Goal: Understand process/instructions

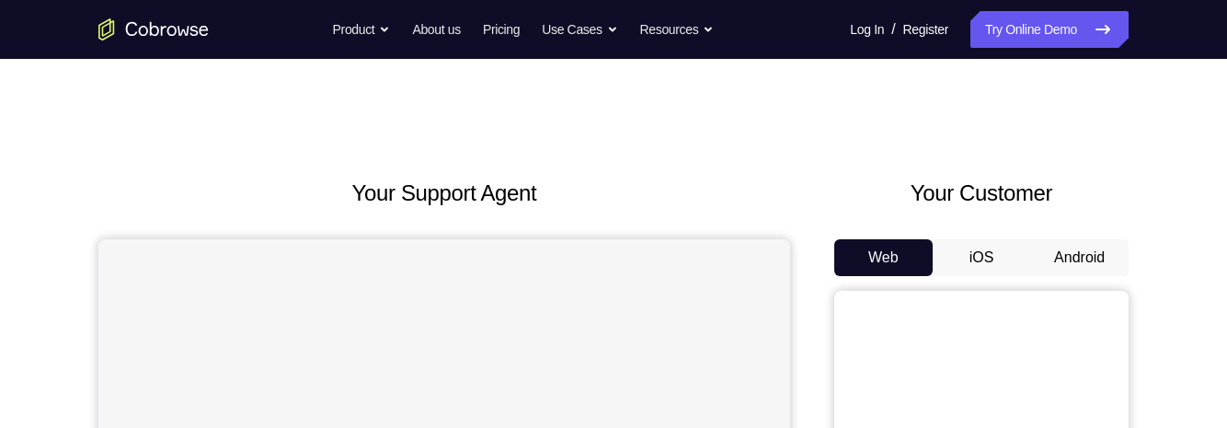
click at [1070, 256] on button "Android" at bounding box center [1079, 257] width 98 height 37
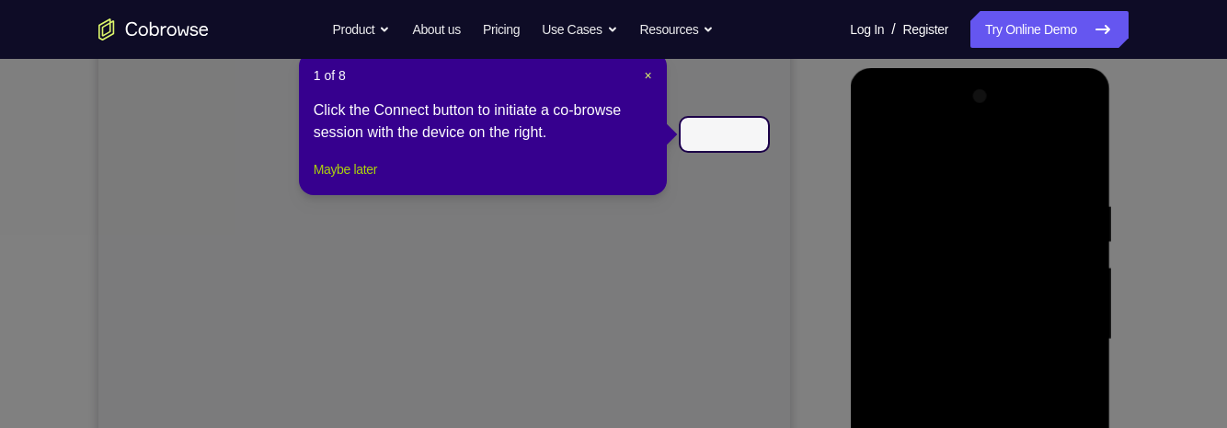
click at [370, 180] on button "Maybe later" at bounding box center [345, 169] width 63 height 22
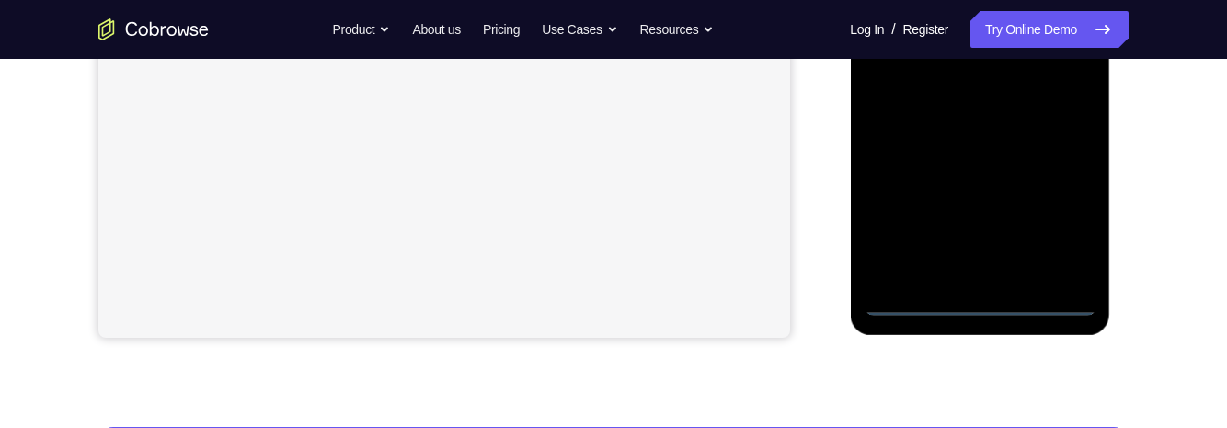
scroll to position [519, 0]
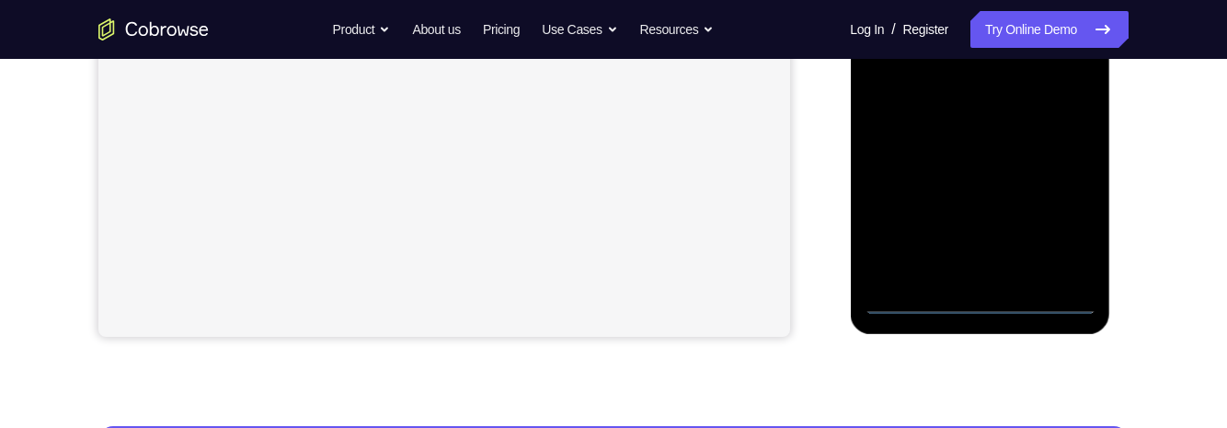
click at [979, 305] on div at bounding box center [980, 56] width 232 height 515
click at [1074, 217] on div at bounding box center [980, 56] width 232 height 515
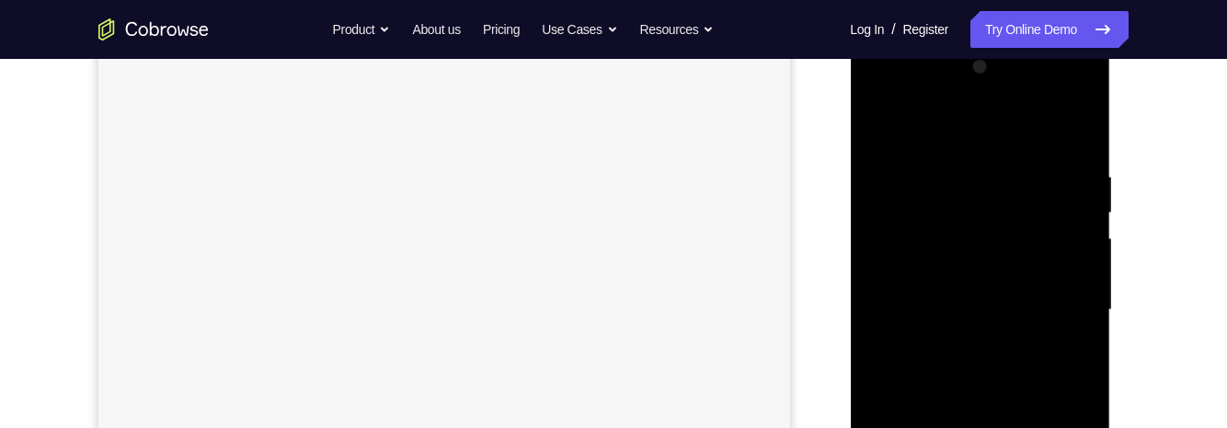
scroll to position [226, 0]
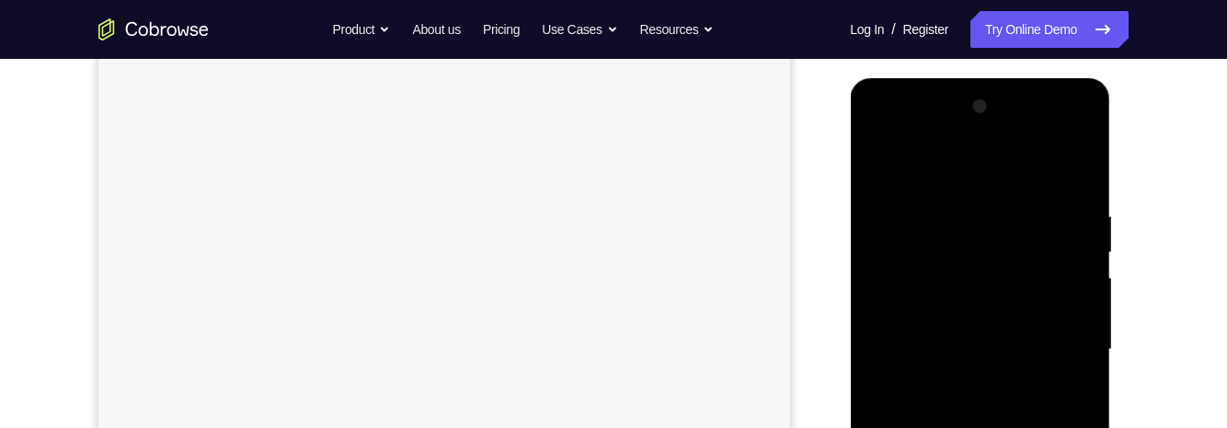
click at [935, 171] on div at bounding box center [980, 349] width 232 height 515
click at [945, 240] on div at bounding box center [980, 349] width 232 height 515
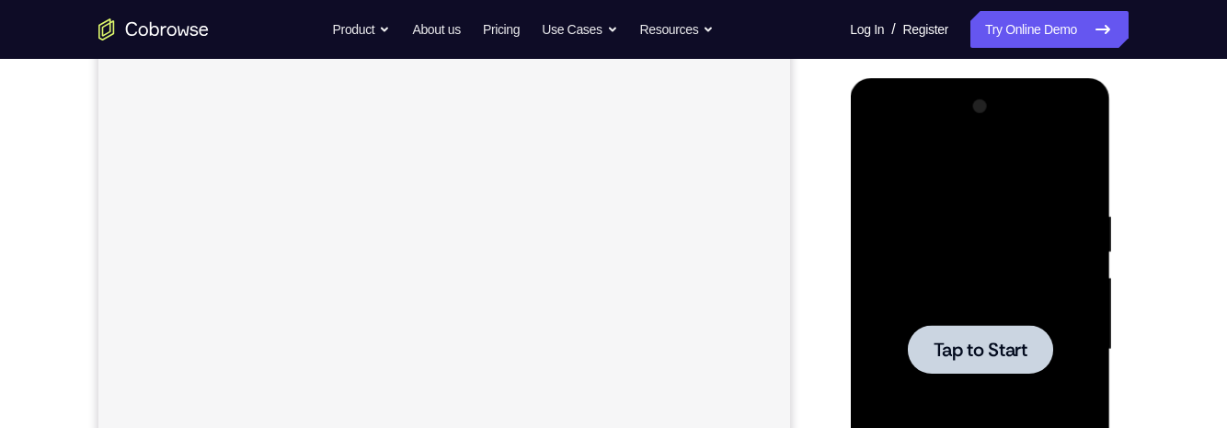
click at [986, 349] on span "Tap to Start" at bounding box center [980, 349] width 94 height 18
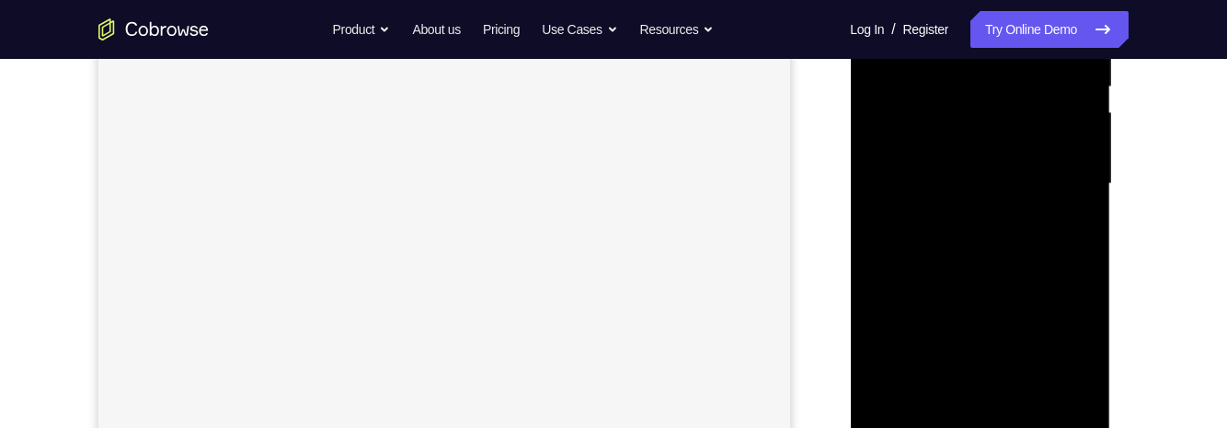
scroll to position [486, 0]
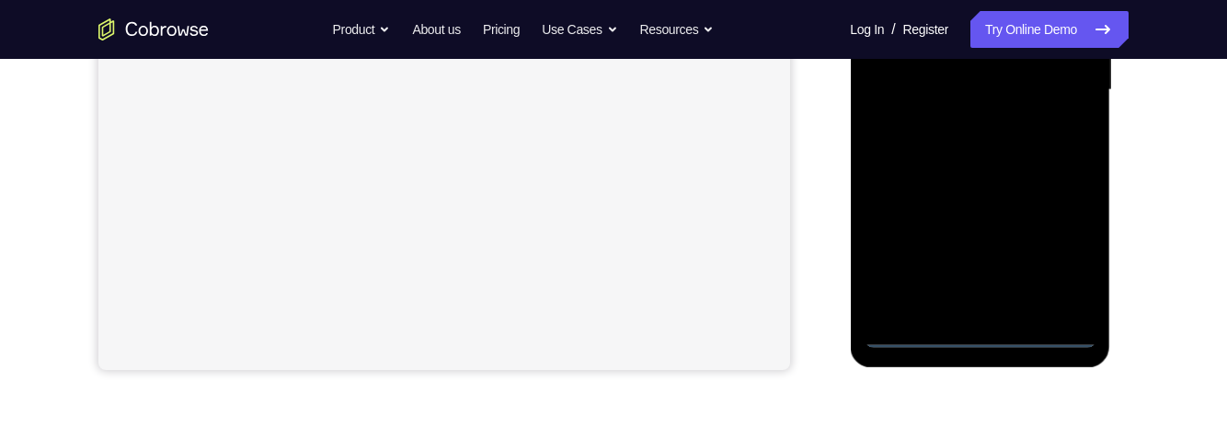
click at [983, 344] on div at bounding box center [980, 90] width 232 height 515
click at [1064, 247] on div at bounding box center [980, 90] width 232 height 515
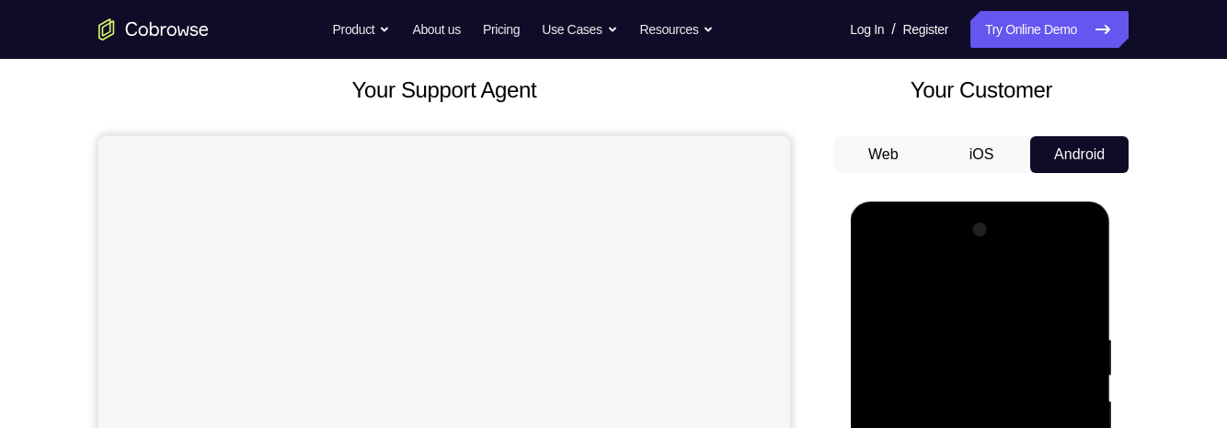
scroll to position [105, 0]
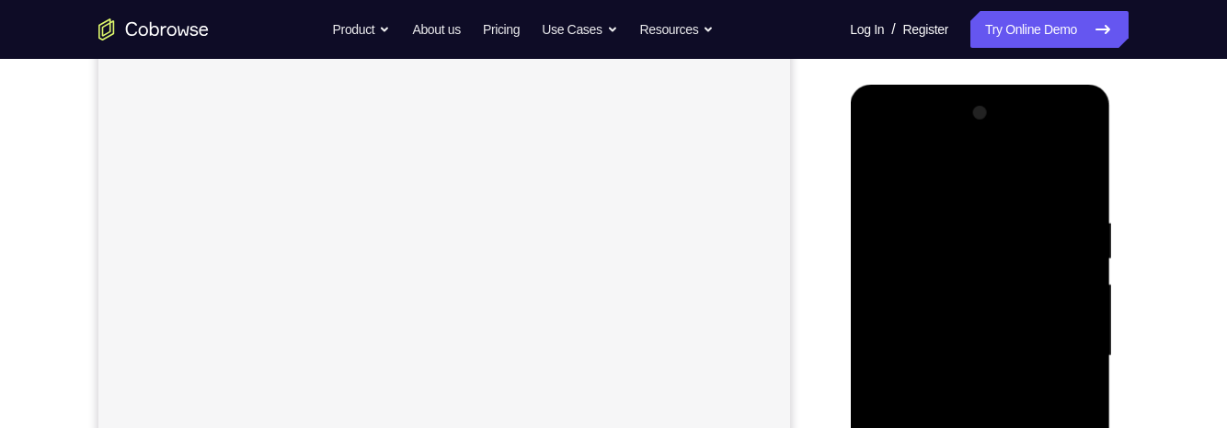
scroll to position [221, 0]
click at [1074, 173] on div at bounding box center [980, 355] width 232 height 515
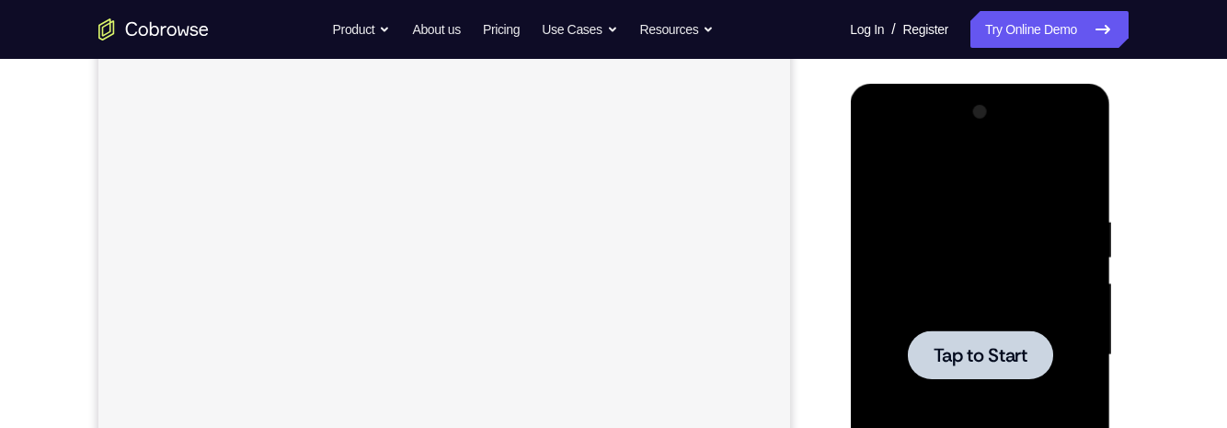
click at [1029, 356] on div at bounding box center [979, 354] width 145 height 49
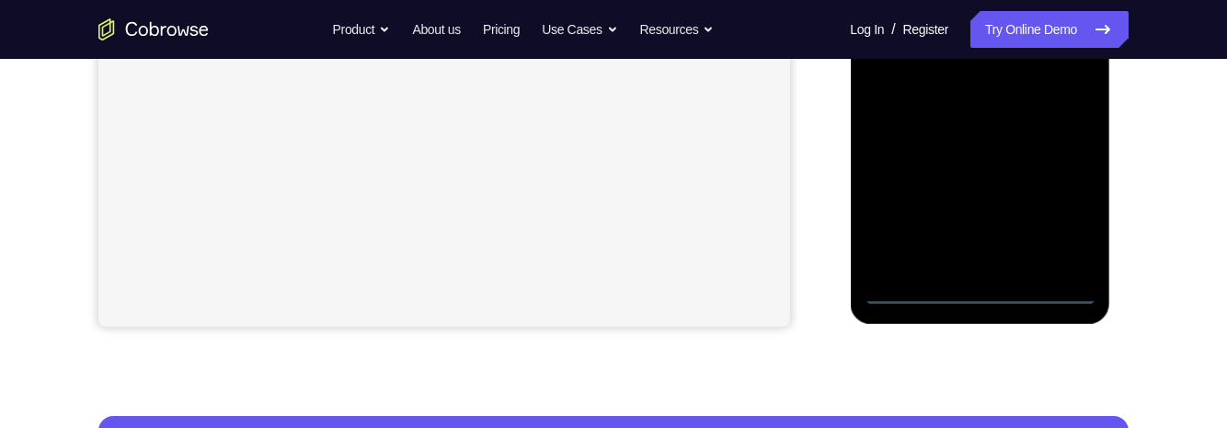
scroll to position [530, 0]
click at [977, 287] on div at bounding box center [980, 45] width 232 height 515
click at [1061, 216] on div at bounding box center [980, 45] width 232 height 515
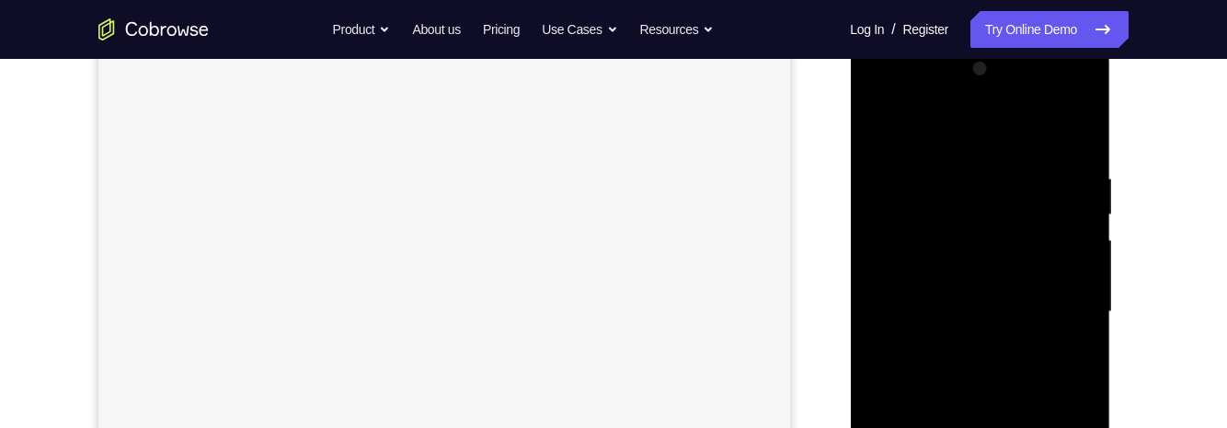
scroll to position [263, 0]
click at [980, 136] on div at bounding box center [980, 312] width 232 height 515
click at [952, 222] on div at bounding box center [980, 312] width 232 height 515
click at [956, 255] on div at bounding box center [980, 312] width 232 height 515
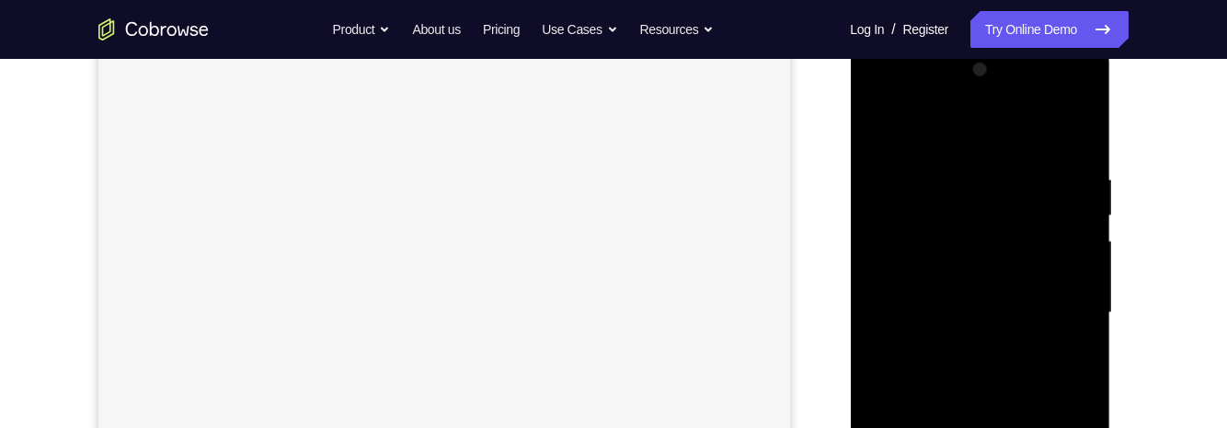
click at [1085, 125] on div at bounding box center [980, 312] width 232 height 515
click at [912, 259] on div at bounding box center [980, 312] width 232 height 515
click at [914, 255] on div at bounding box center [980, 312] width 232 height 515
click at [1084, 253] on div at bounding box center [980, 312] width 232 height 515
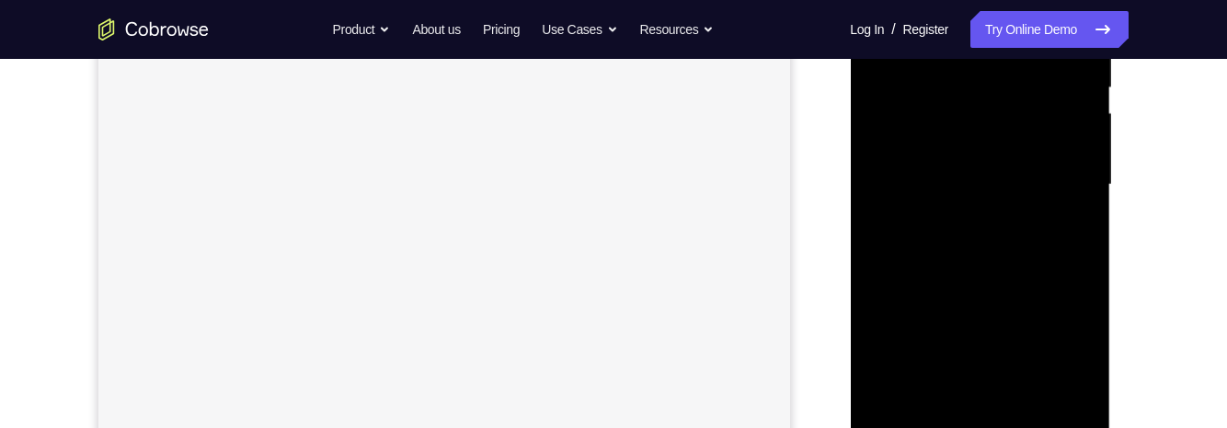
click at [900, 392] on div at bounding box center [980, 184] width 232 height 515
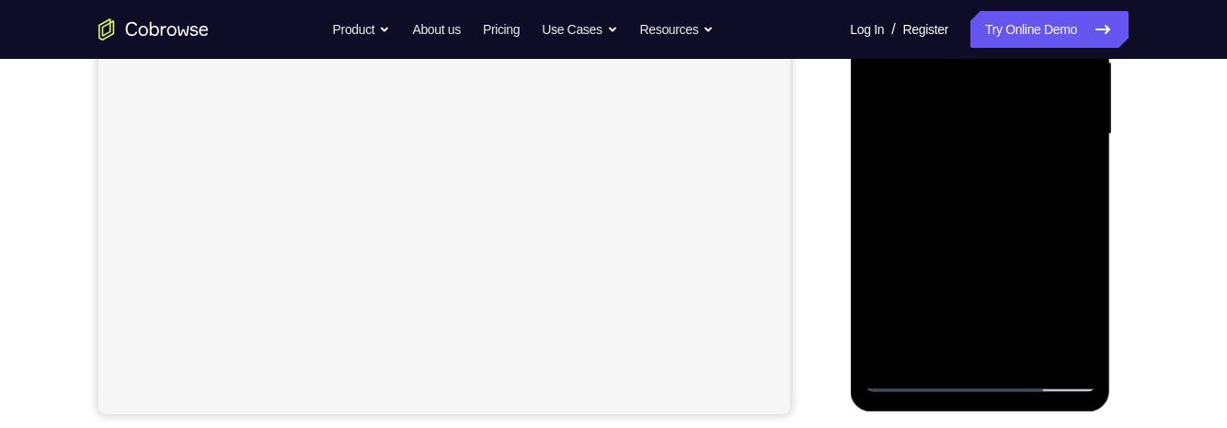
scroll to position [441, 0]
click at [981, 313] on div at bounding box center [980, 135] width 232 height 515
click at [944, 179] on div at bounding box center [980, 135] width 232 height 515
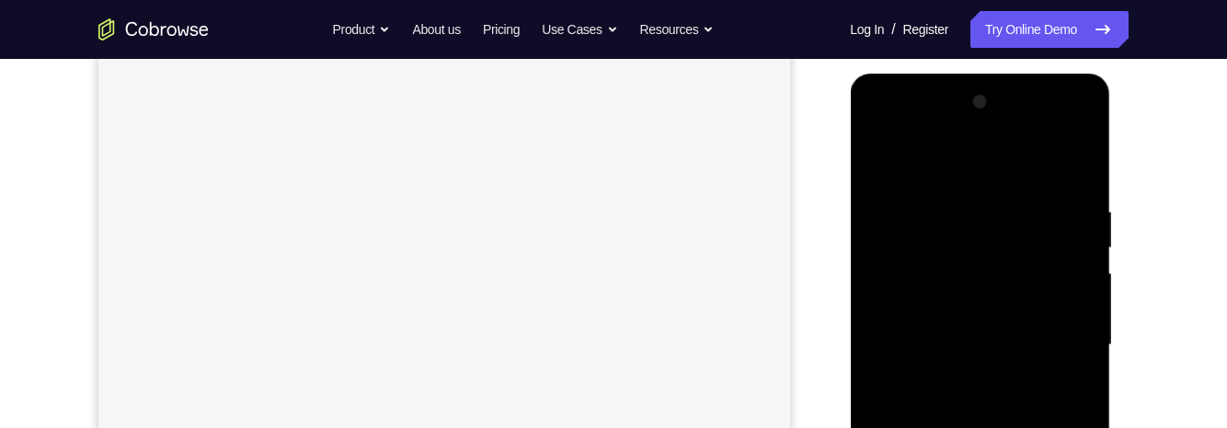
scroll to position [229, 0]
click at [891, 203] on div at bounding box center [980, 346] width 232 height 515
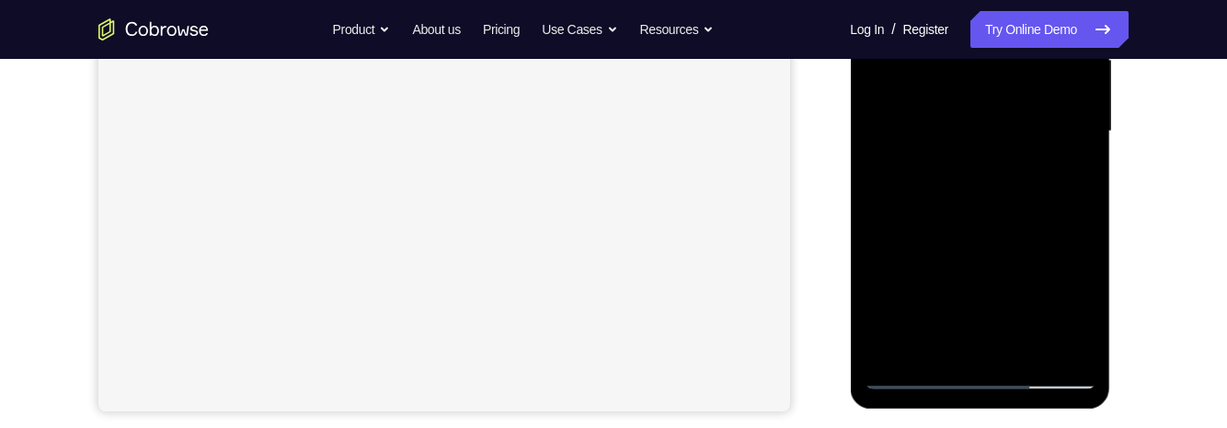
scroll to position [450, 0]
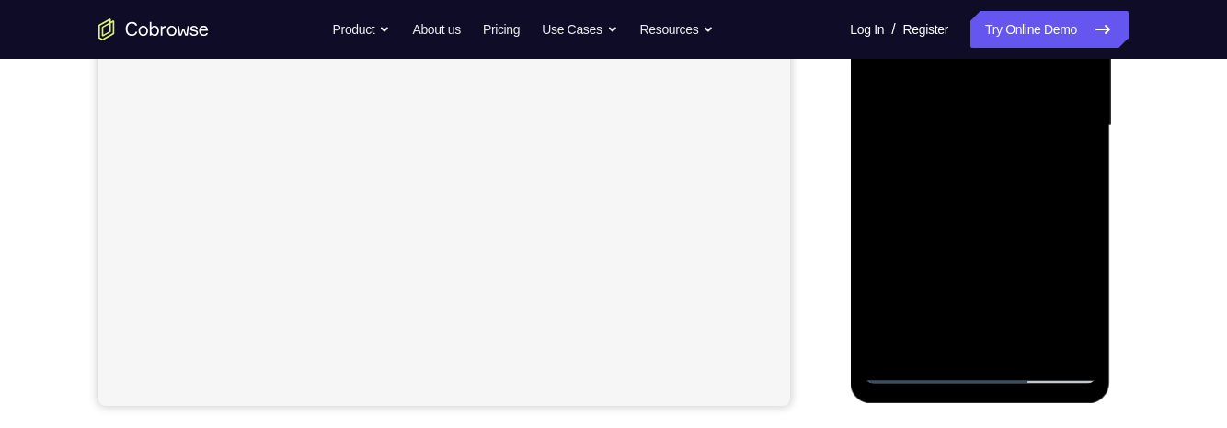
click at [1017, 263] on div at bounding box center [980, 125] width 232 height 515
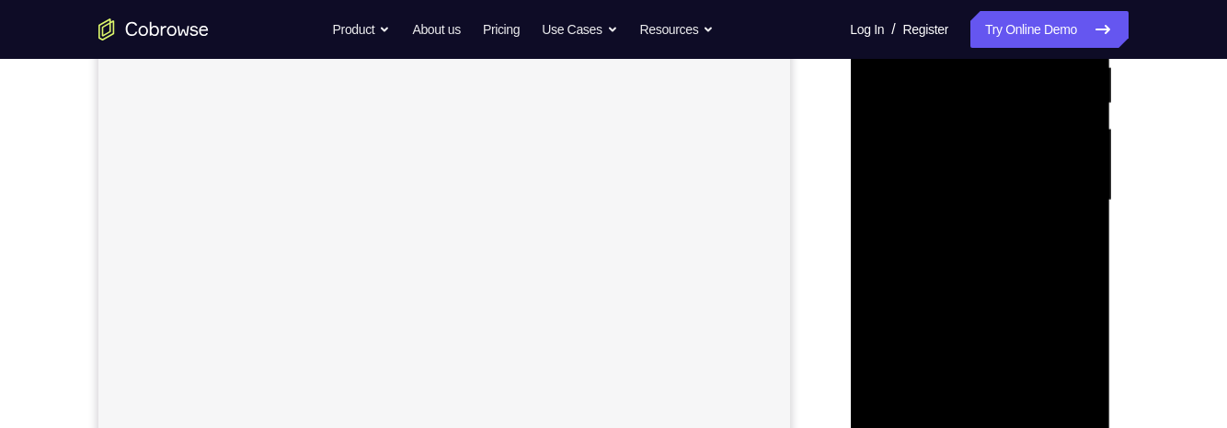
scroll to position [425, 0]
click at [877, 275] on div at bounding box center [980, 150] width 232 height 515
click at [960, 286] on div at bounding box center [980, 286] width 232 height 515
click at [983, 236] on div at bounding box center [980, 286] width 232 height 515
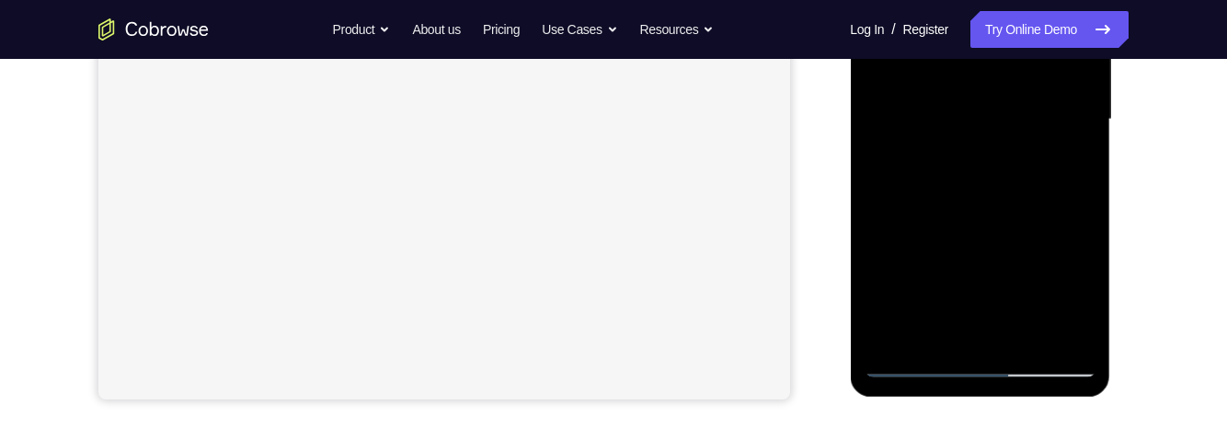
scroll to position [455, 0]
click at [1097, 137] on div at bounding box center [980, 123] width 260 height 548
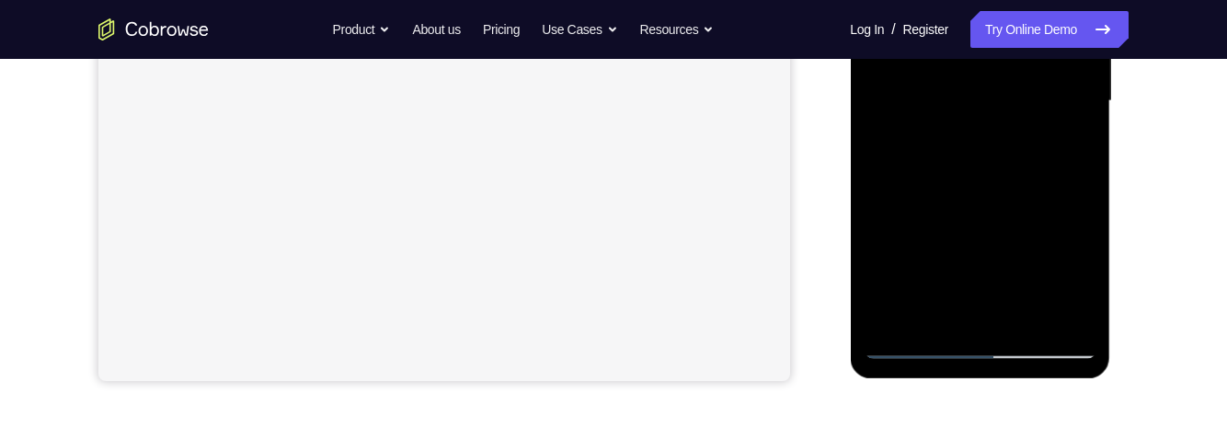
scroll to position [478, 0]
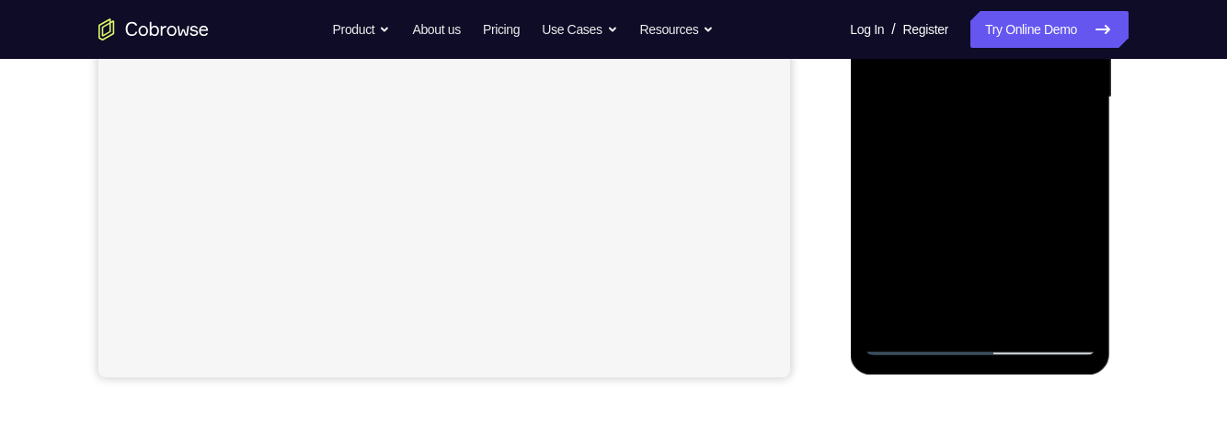
click at [930, 282] on div at bounding box center [980, 97] width 232 height 515
click at [1013, 204] on div at bounding box center [980, 97] width 232 height 515
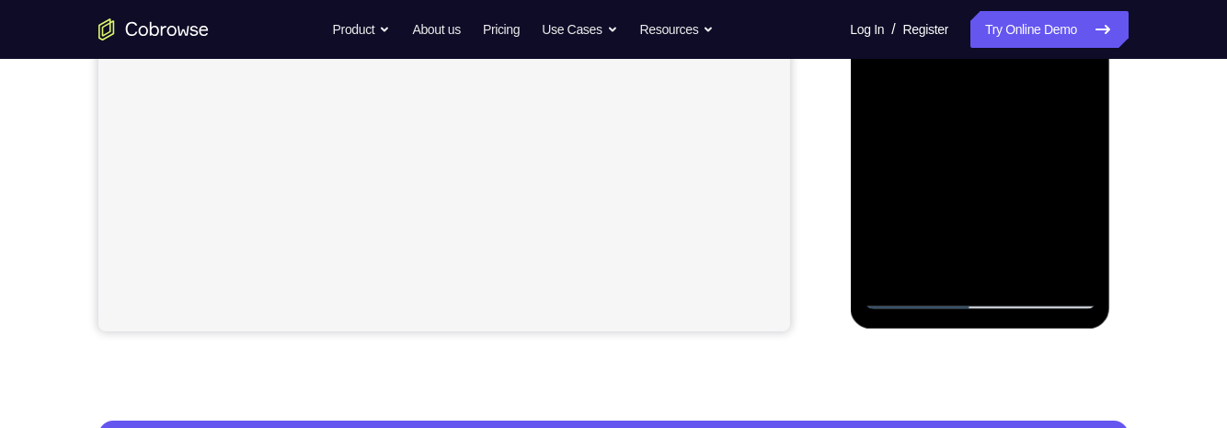
scroll to position [562, 0]
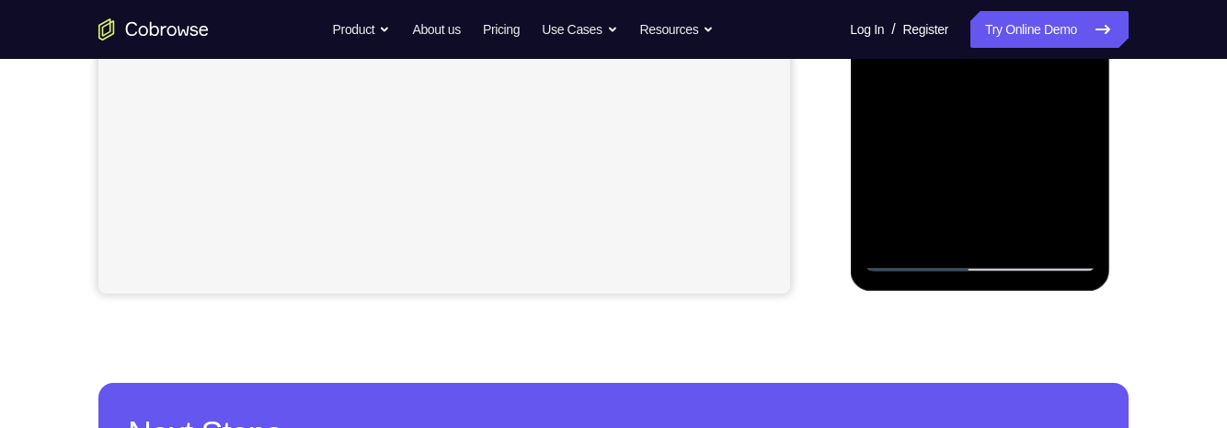
click at [1082, 224] on div at bounding box center [980, 13] width 232 height 515
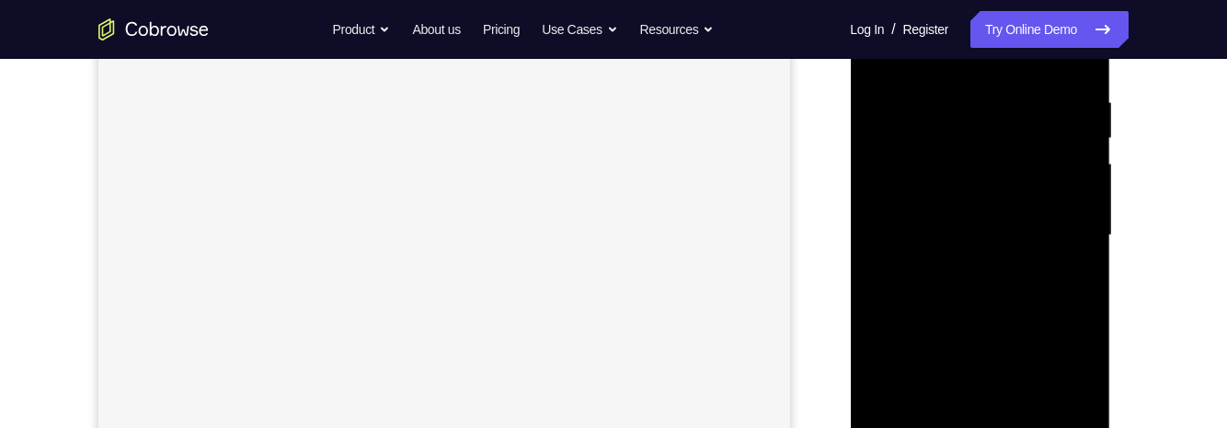
scroll to position [338, 0]
click at [1076, 102] on div at bounding box center [980, 238] width 232 height 515
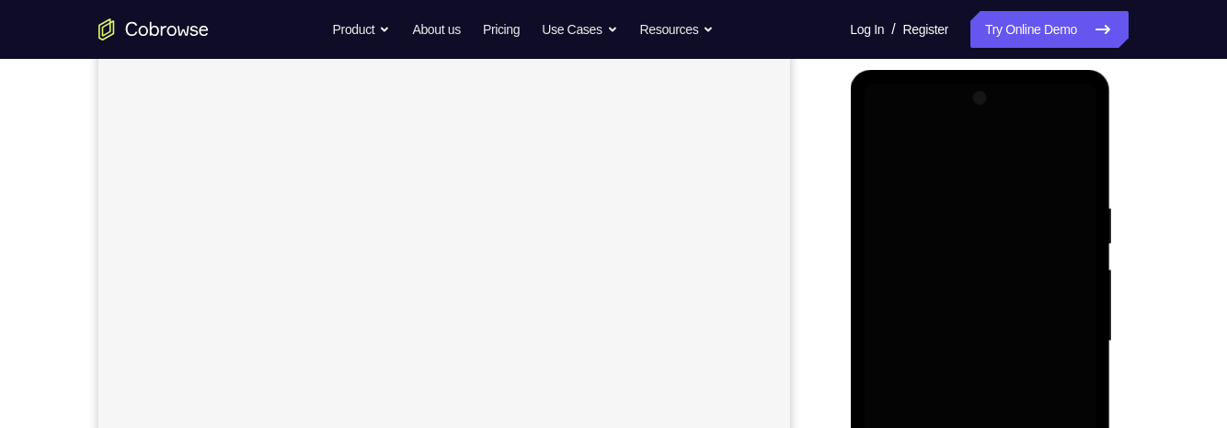
scroll to position [236, 0]
click at [951, 320] on div at bounding box center [980, 339] width 232 height 515
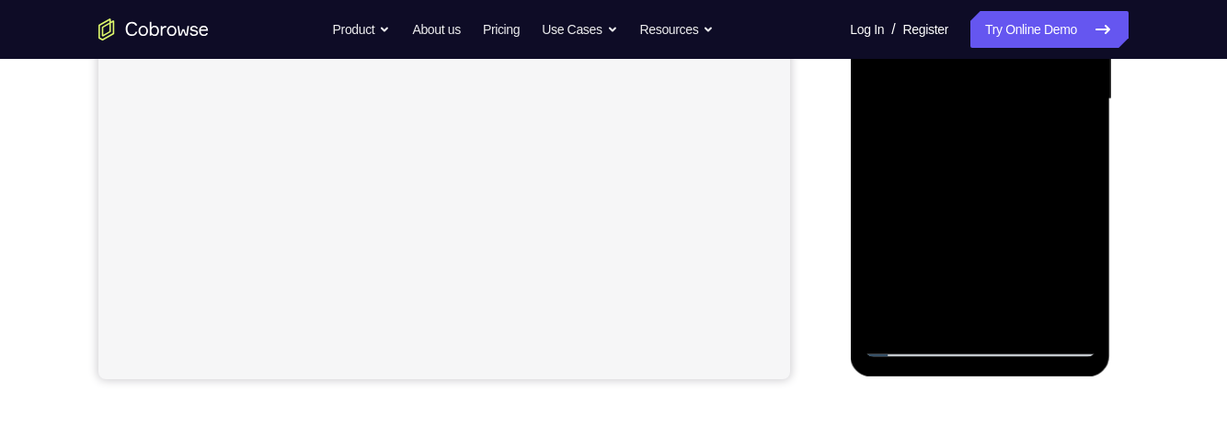
scroll to position [484, 0]
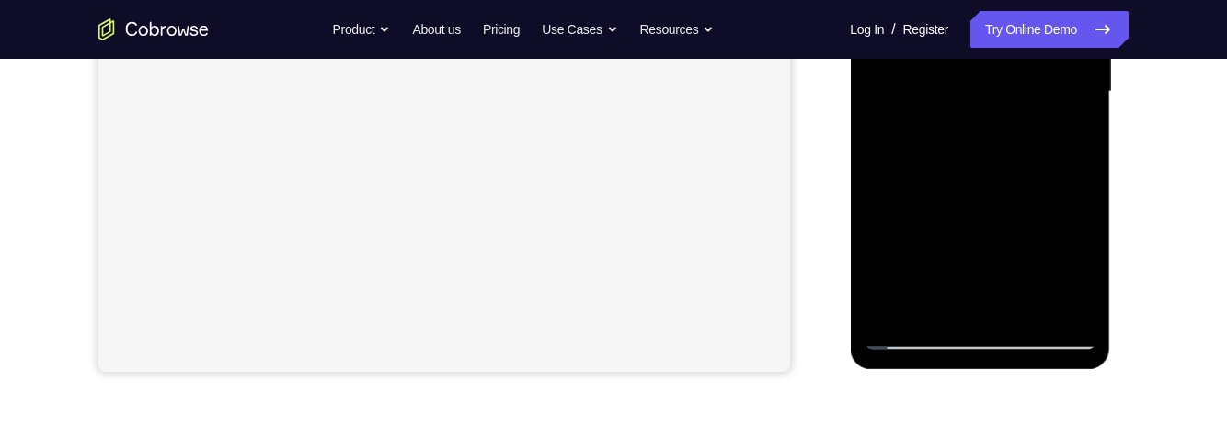
click at [919, 335] on div at bounding box center [980, 91] width 232 height 515
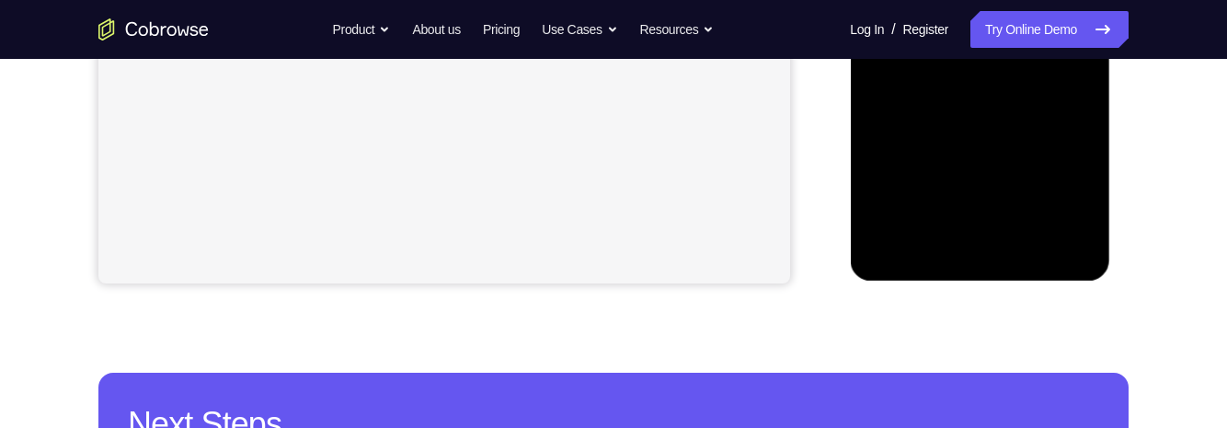
scroll to position [0, 0]
